Goal: Transaction & Acquisition: Obtain resource

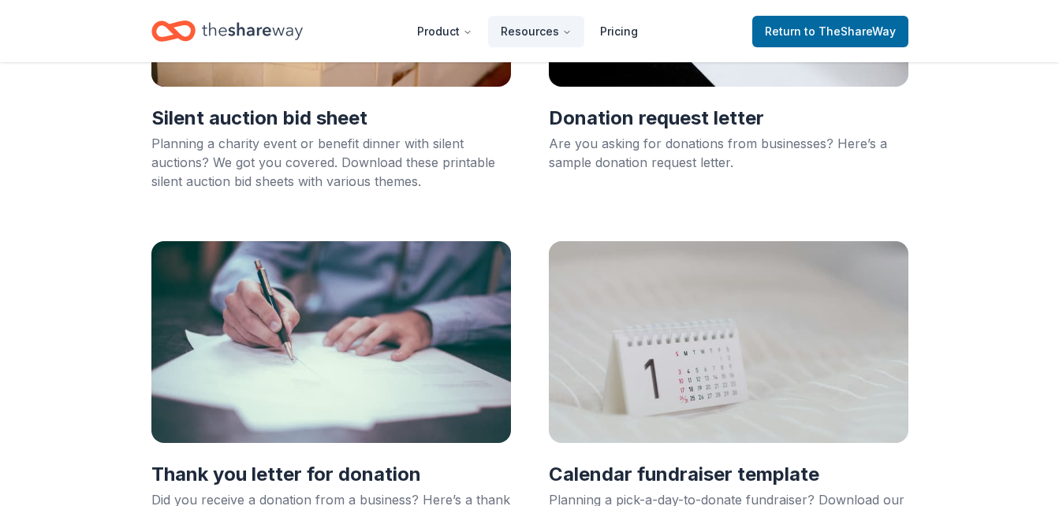
scroll to position [315, 0]
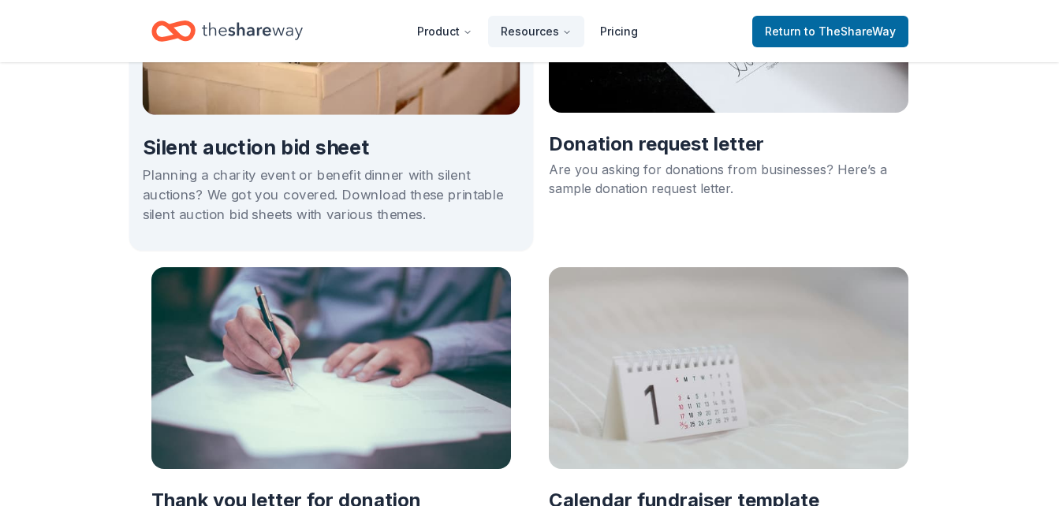
click at [326, 145] on h2 "Silent auction bid sheet" at bounding box center [331, 148] width 378 height 27
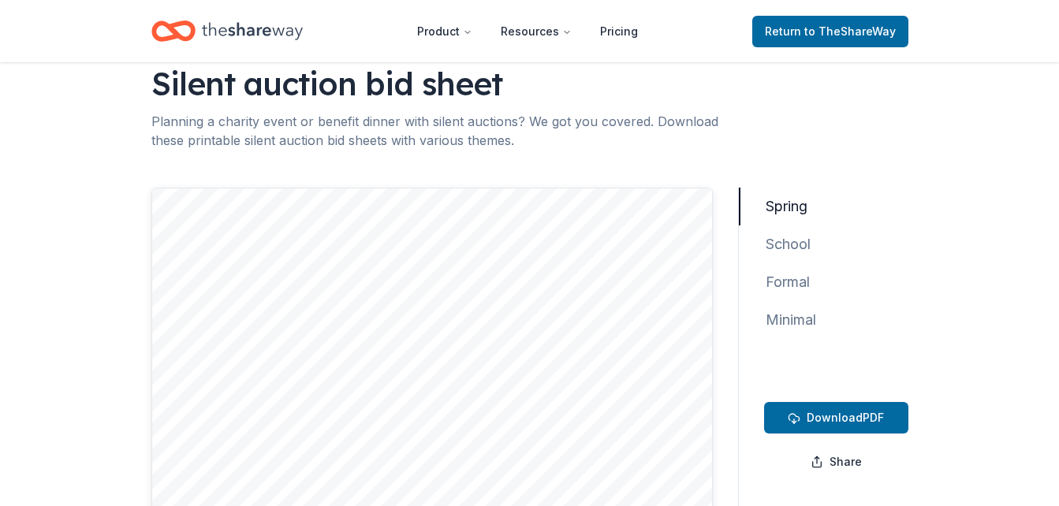
scroll to position [158, 0]
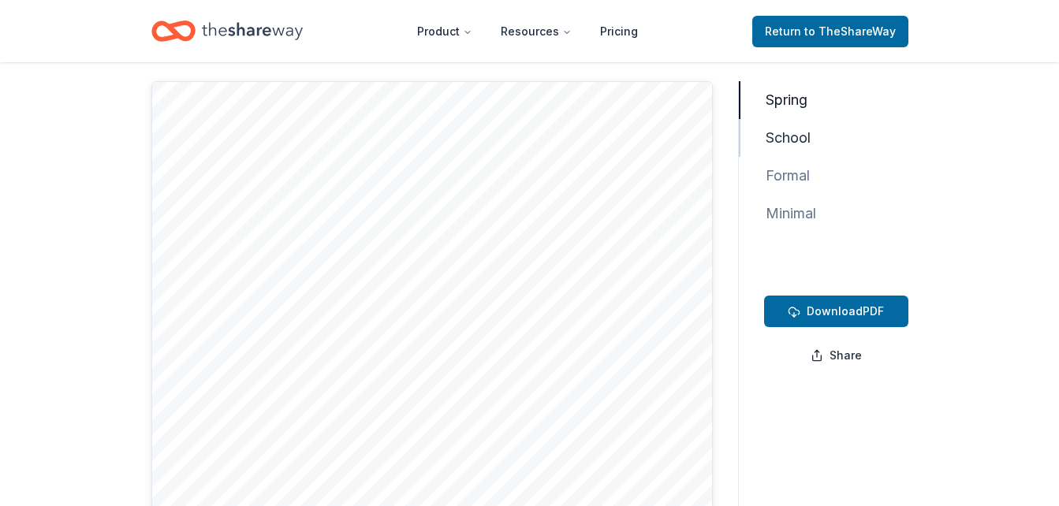
click at [784, 141] on button "School" at bounding box center [781, 138] width 84 height 38
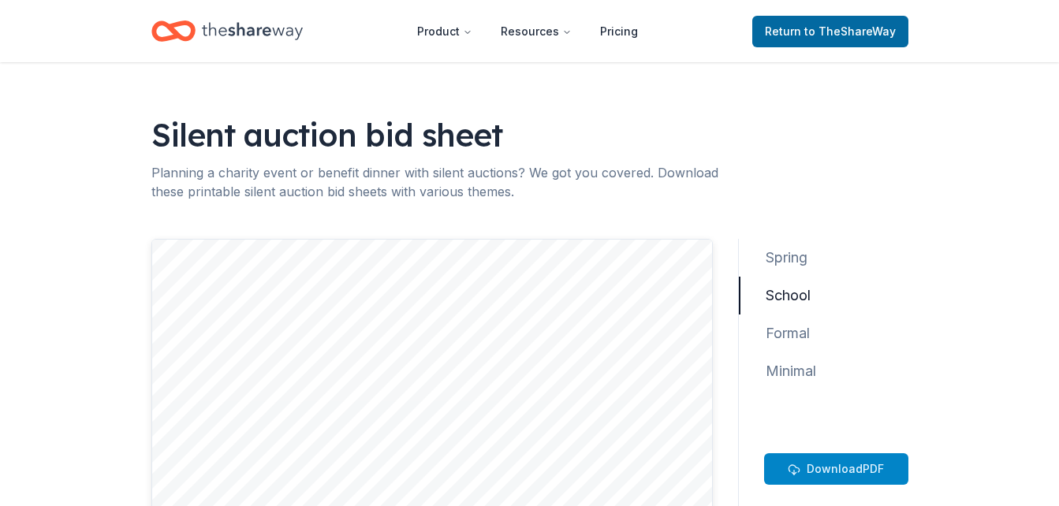
click at [844, 474] on span "Download" at bounding box center [835, 468] width 56 height 13
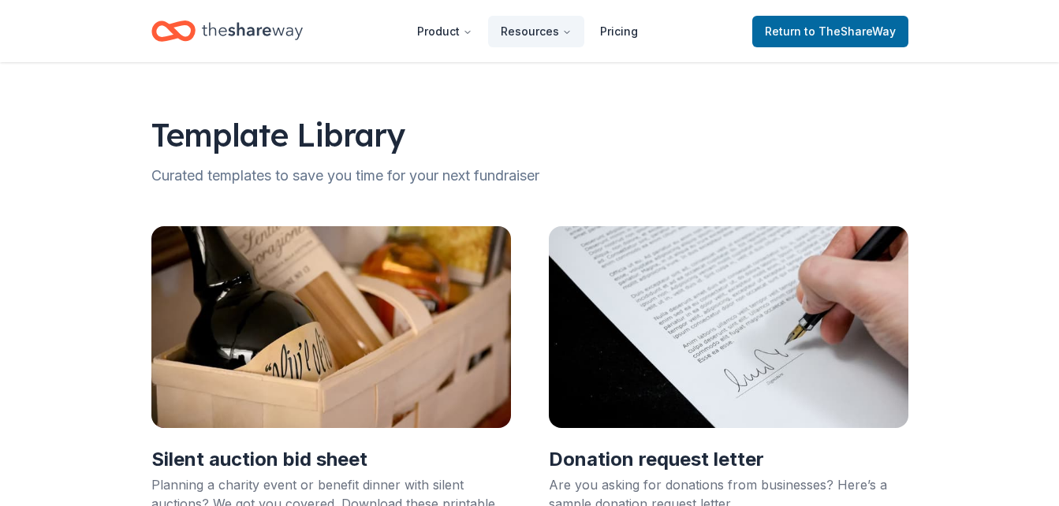
scroll to position [315, 0]
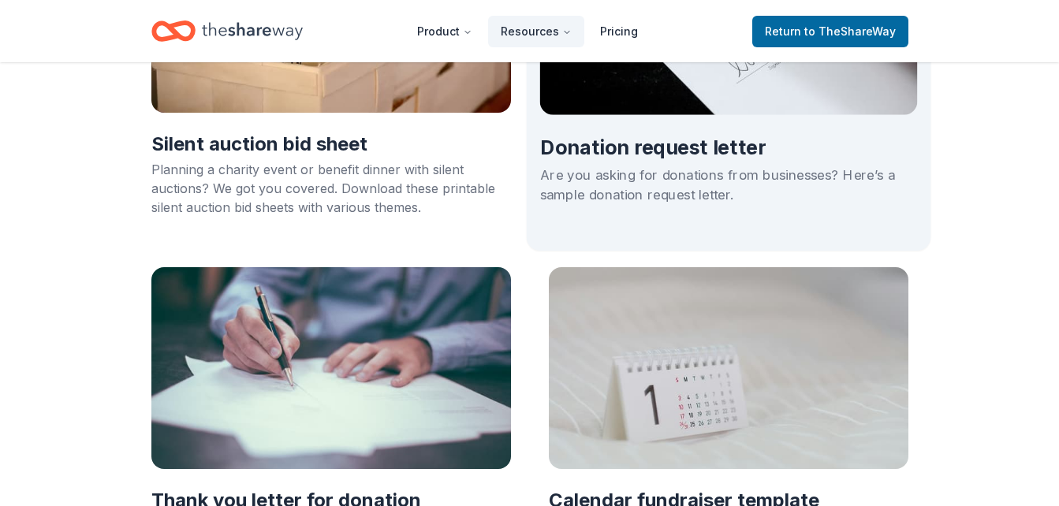
click at [591, 150] on h2 "Donation request letter" at bounding box center [728, 148] width 378 height 27
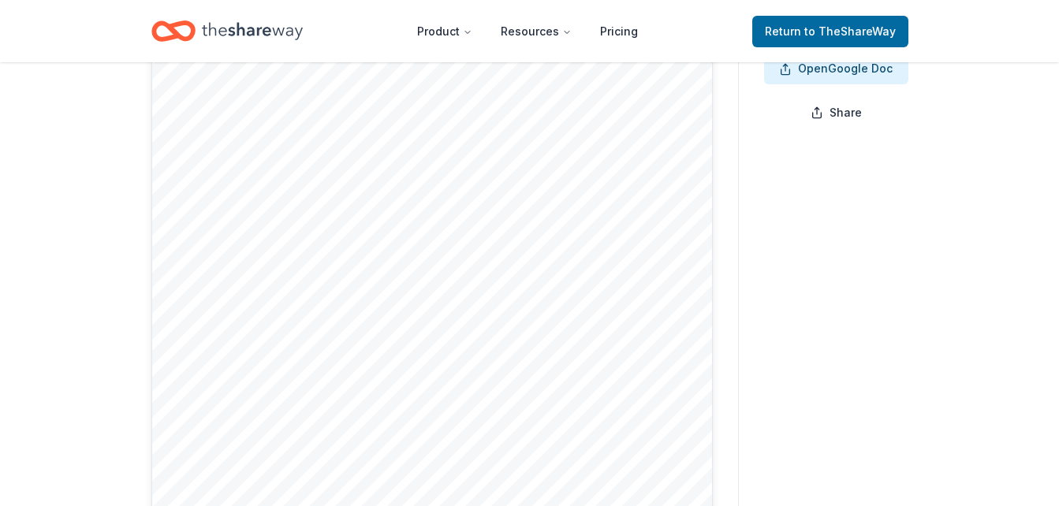
scroll to position [51, 0]
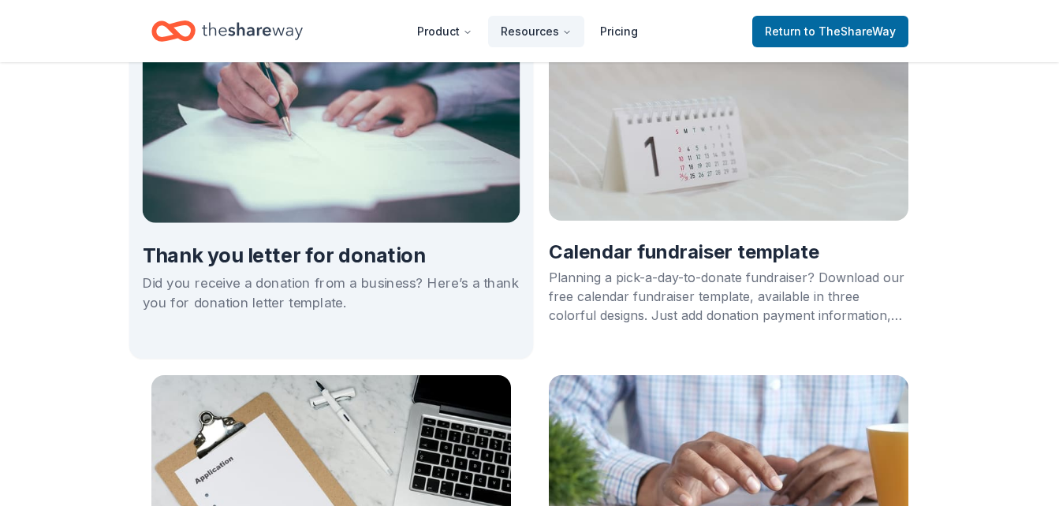
scroll to position [552, 0]
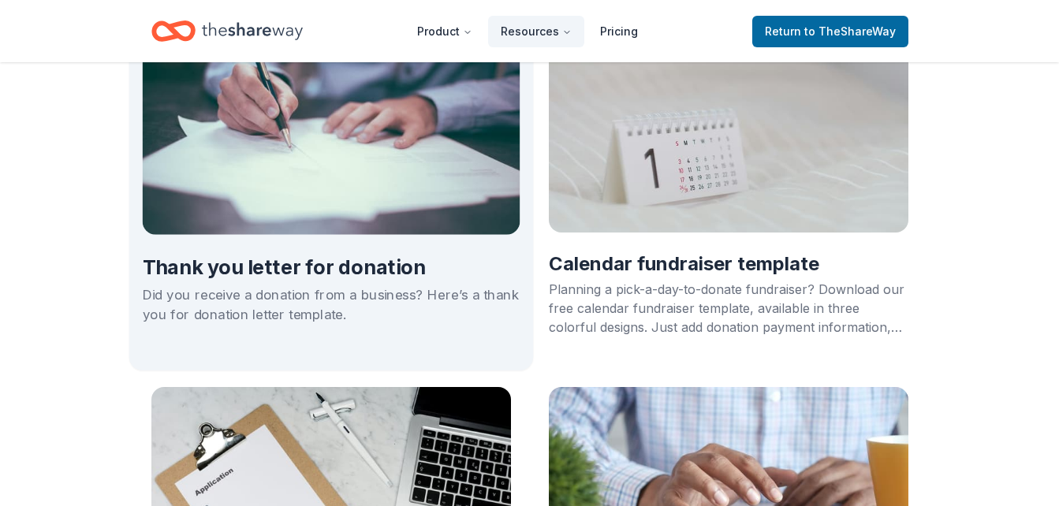
click at [374, 270] on h2 "Thank you letter for donation" at bounding box center [331, 268] width 378 height 27
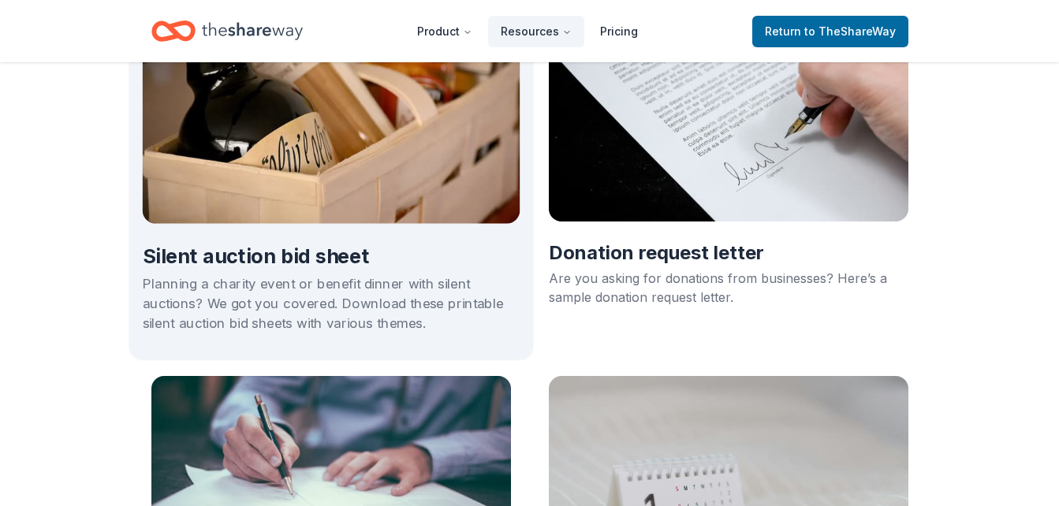
scroll to position [237, 0]
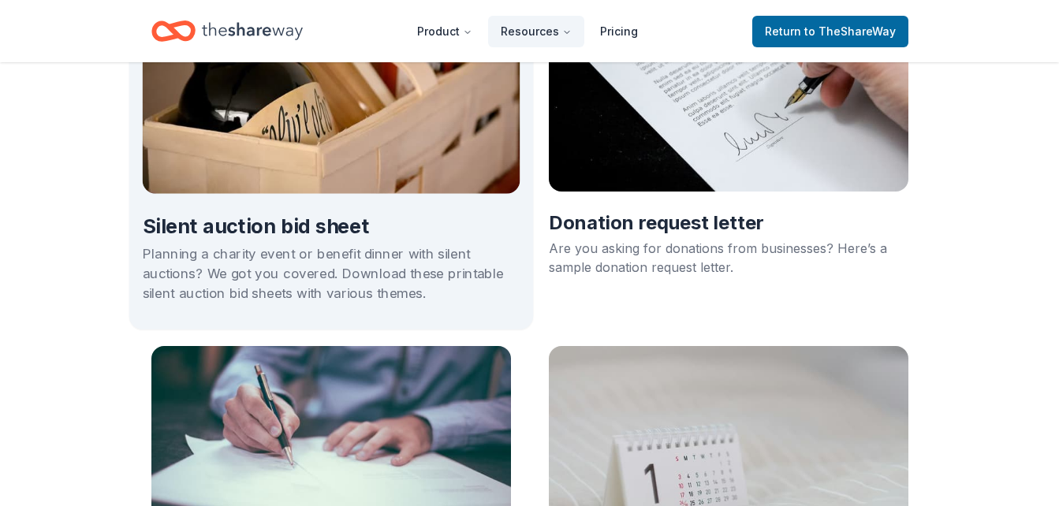
click at [324, 229] on h2 "Silent auction bid sheet" at bounding box center [331, 227] width 378 height 27
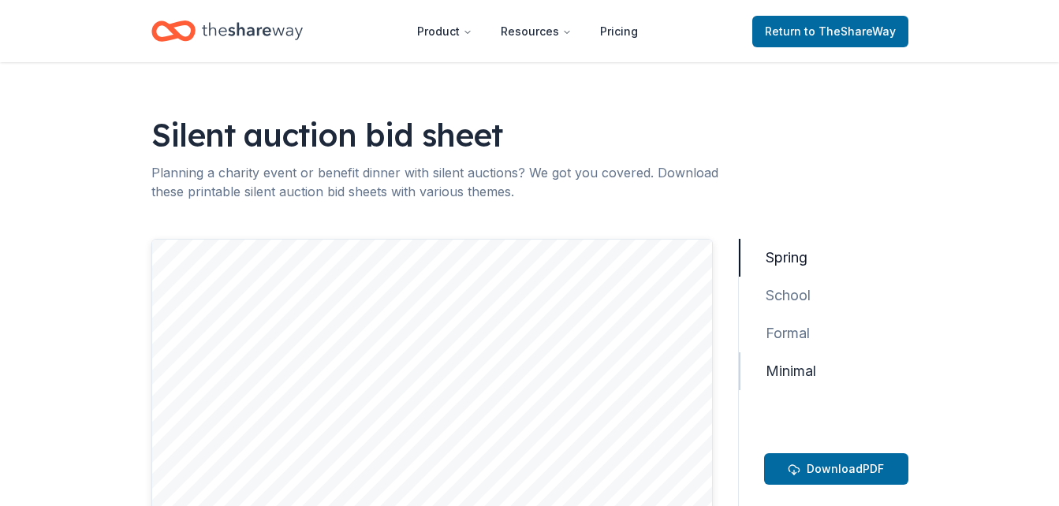
click at [796, 371] on button "Minimal" at bounding box center [784, 371] width 90 height 38
click at [788, 333] on button "Formal" at bounding box center [781, 334] width 84 height 38
click at [796, 253] on button "Spring" at bounding box center [779, 258] width 81 height 38
click at [777, 294] on button "School" at bounding box center [781, 296] width 84 height 38
click at [786, 330] on button "Formal" at bounding box center [781, 334] width 84 height 38
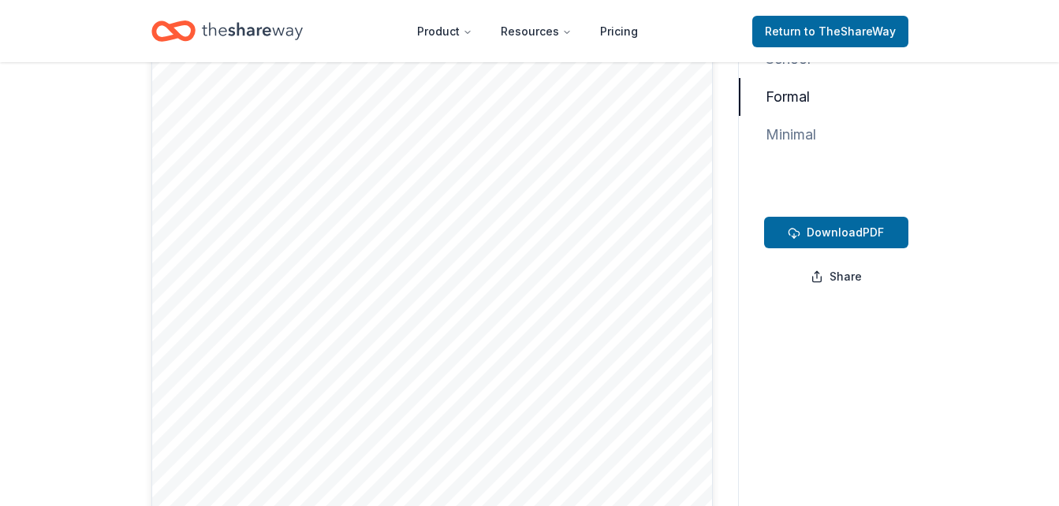
scroll to position [315, 0]
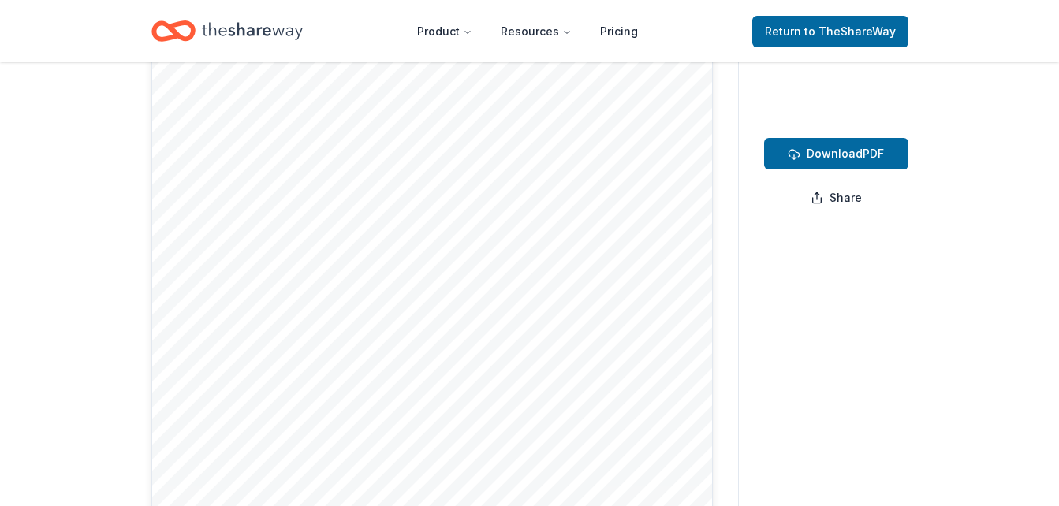
click at [469, 171] on div at bounding box center [431, 286] width 561 height 725
click at [468, 177] on div at bounding box center [431, 286] width 561 height 725
click at [468, 175] on div at bounding box center [431, 286] width 561 height 725
click at [468, 174] on div at bounding box center [431, 286] width 561 height 725
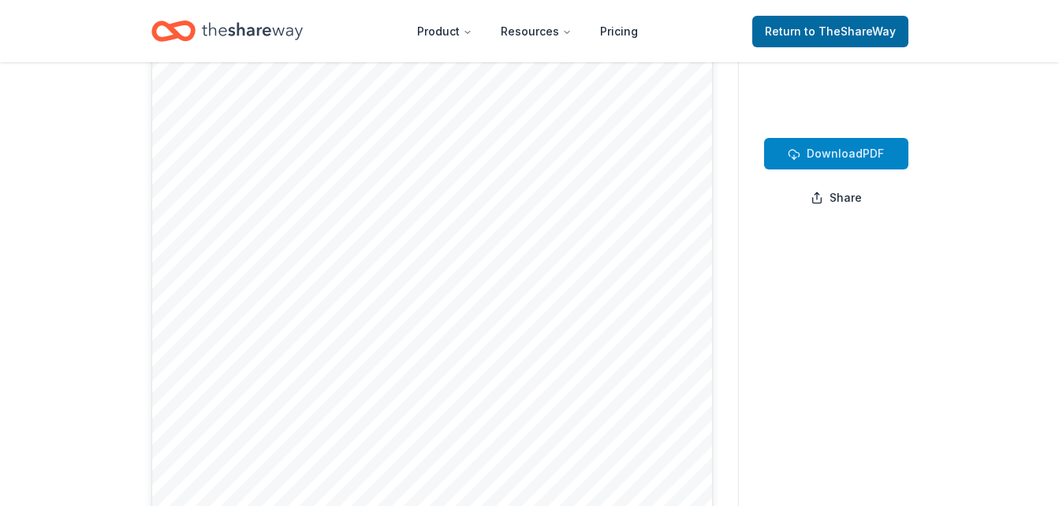
click at [833, 149] on span "Download" at bounding box center [835, 153] width 56 height 13
